Goal: Task Accomplishment & Management: Use online tool/utility

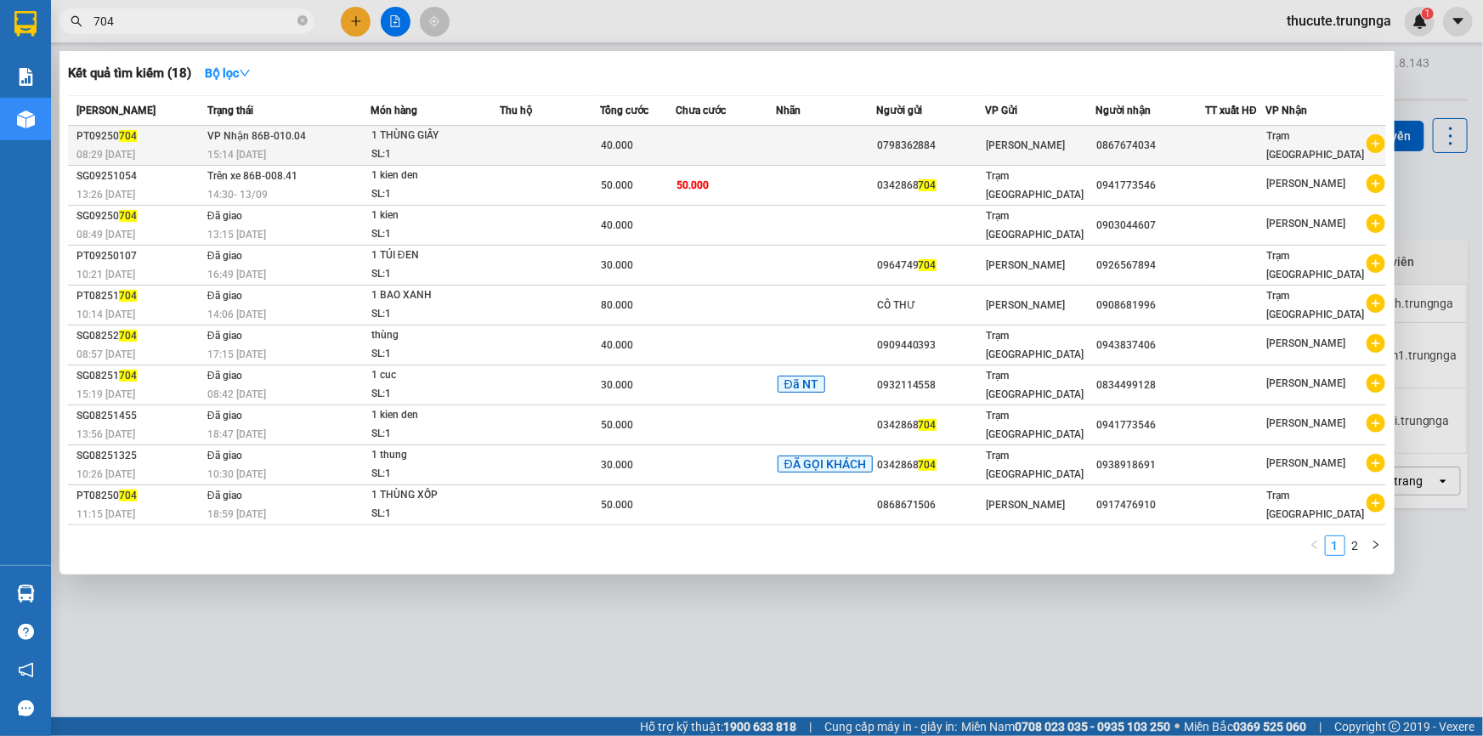
type input "704"
click at [316, 152] on div "15:14 [DATE]" at bounding box center [288, 154] width 162 height 19
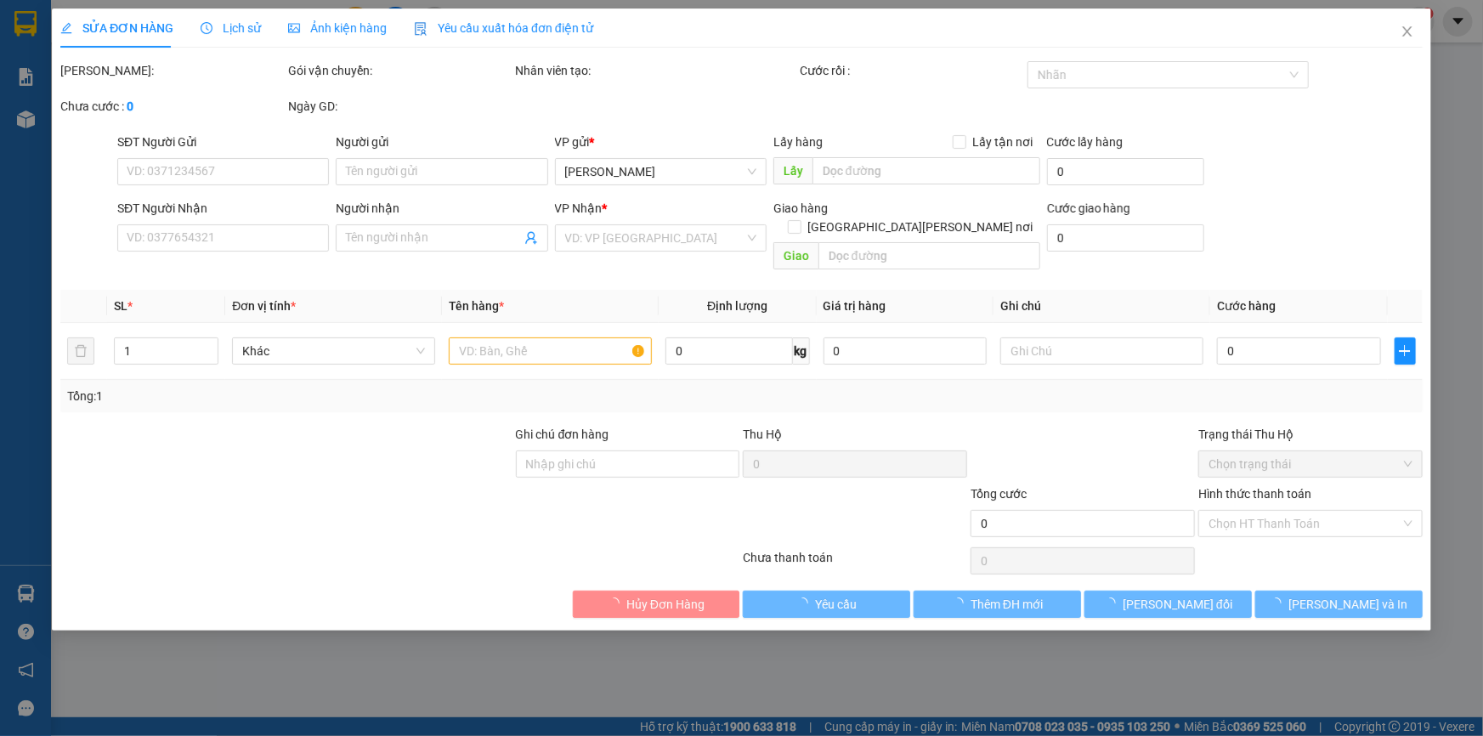
type input "0798362884"
type input "0867674034"
type input "40.000"
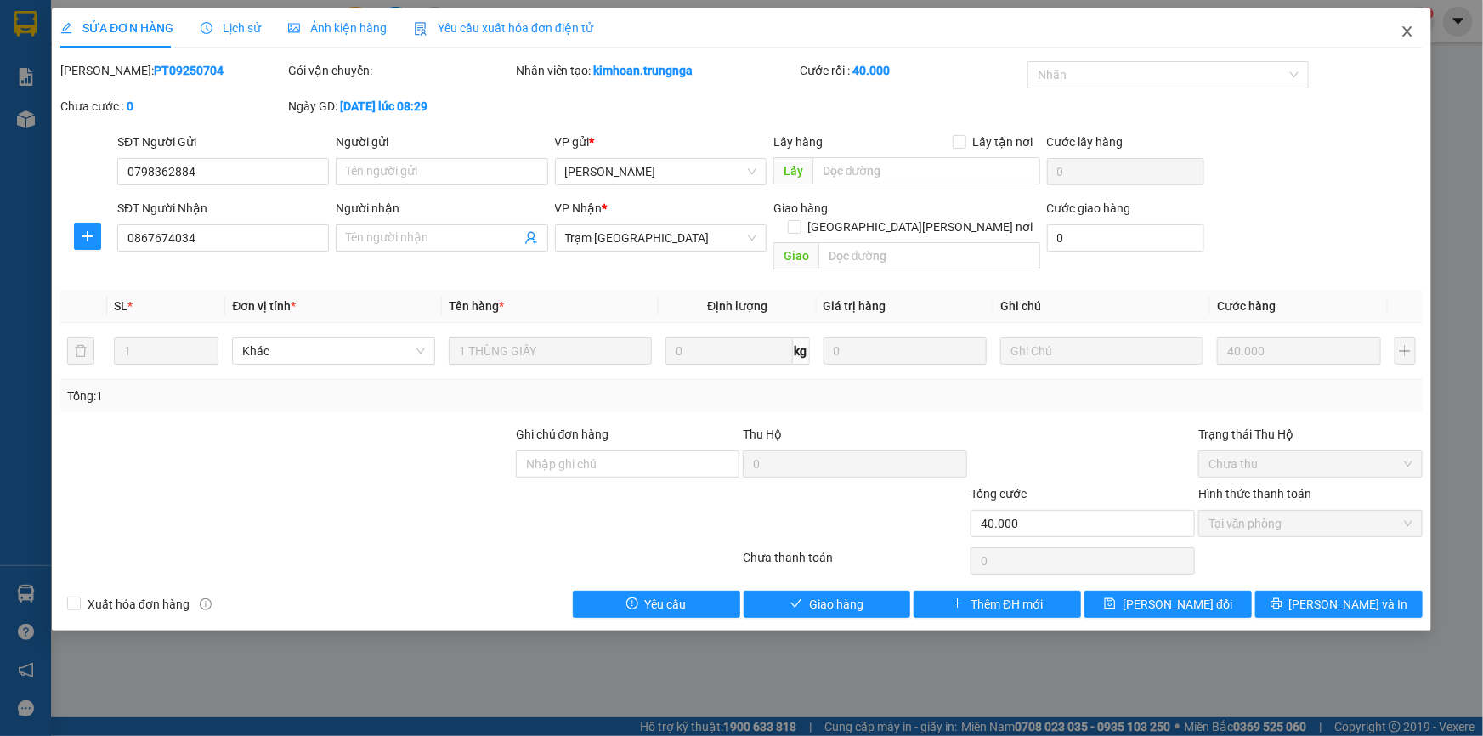
click at [1402, 37] on icon "close" at bounding box center [1407, 32] width 14 height 14
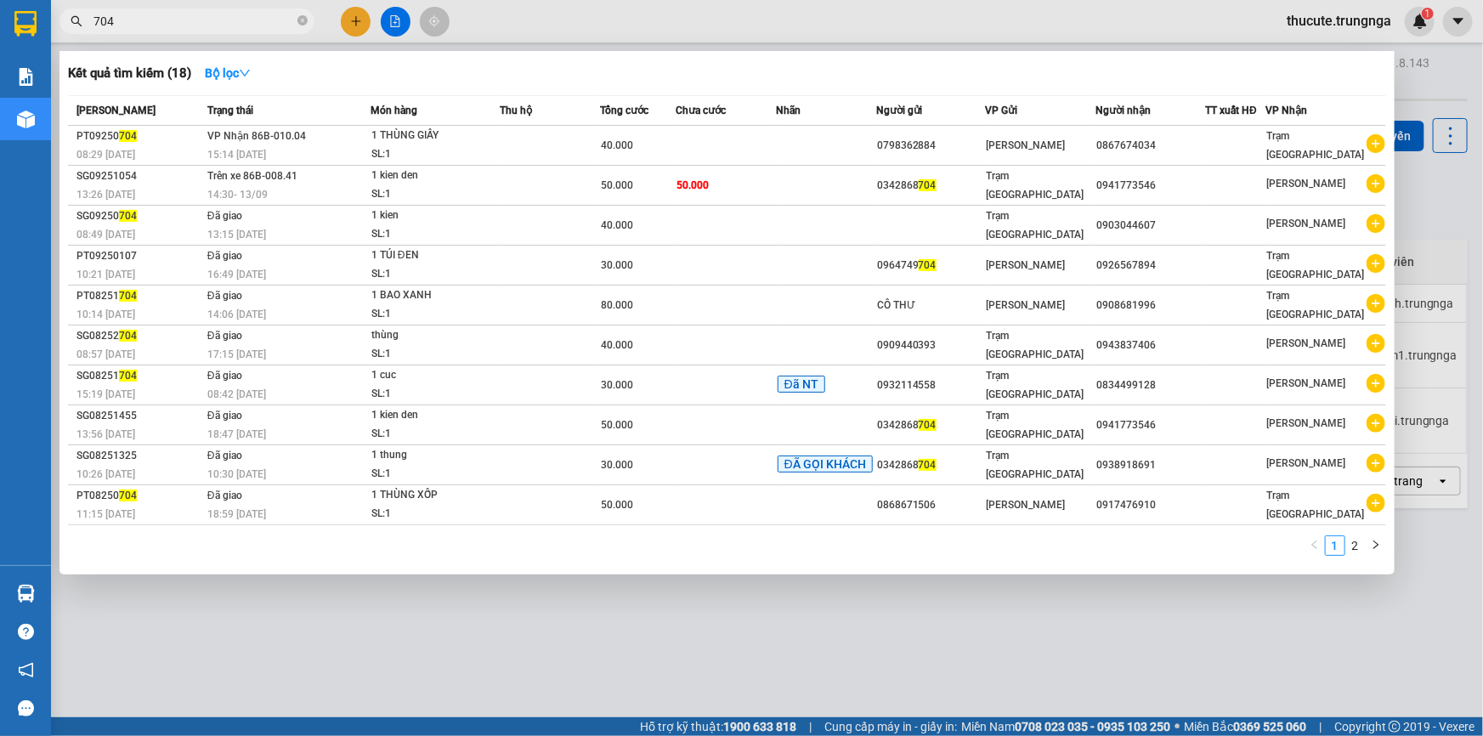
click at [152, 20] on input "704" at bounding box center [193, 21] width 201 height 19
click at [153, 20] on input "704" at bounding box center [193, 21] width 201 height 19
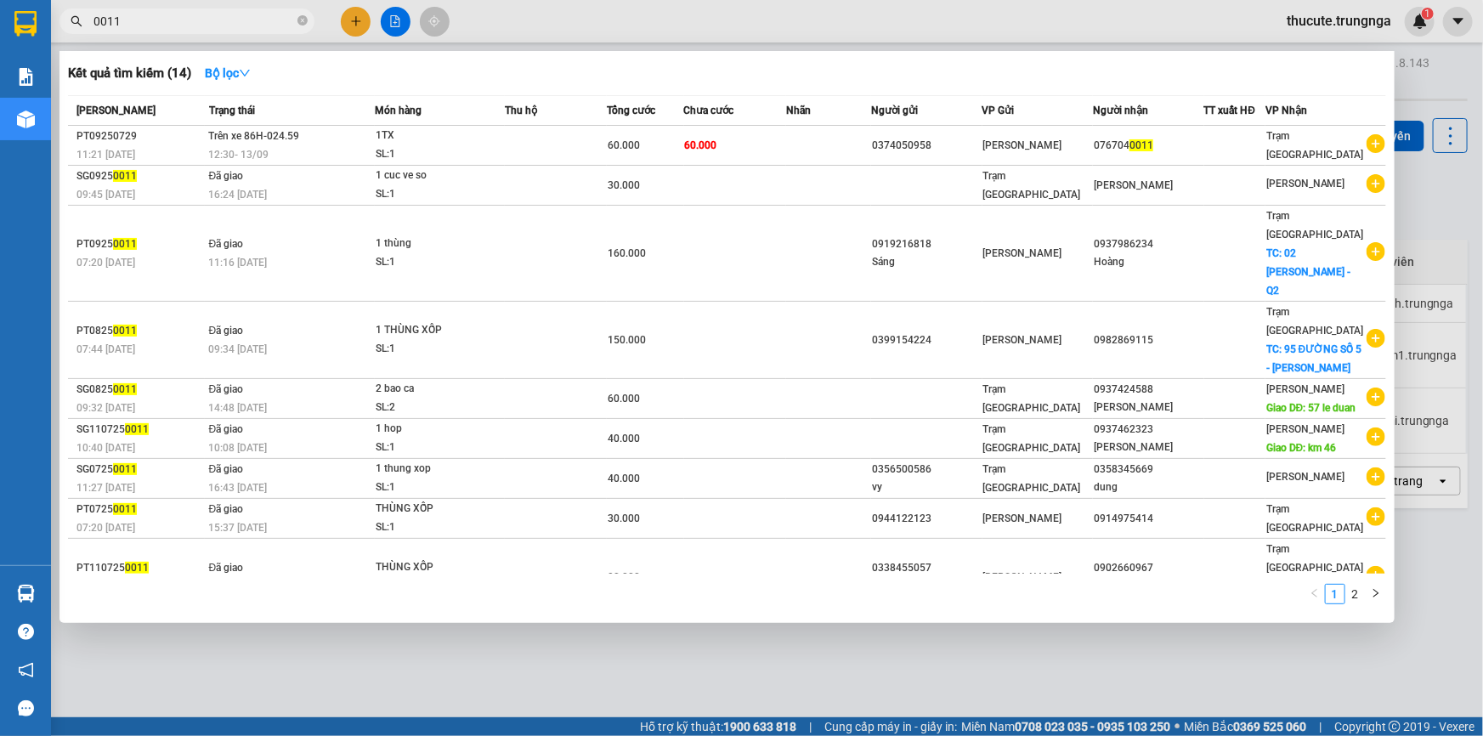
type input "0011"
